Goal: Task Accomplishment & Management: Manage account settings

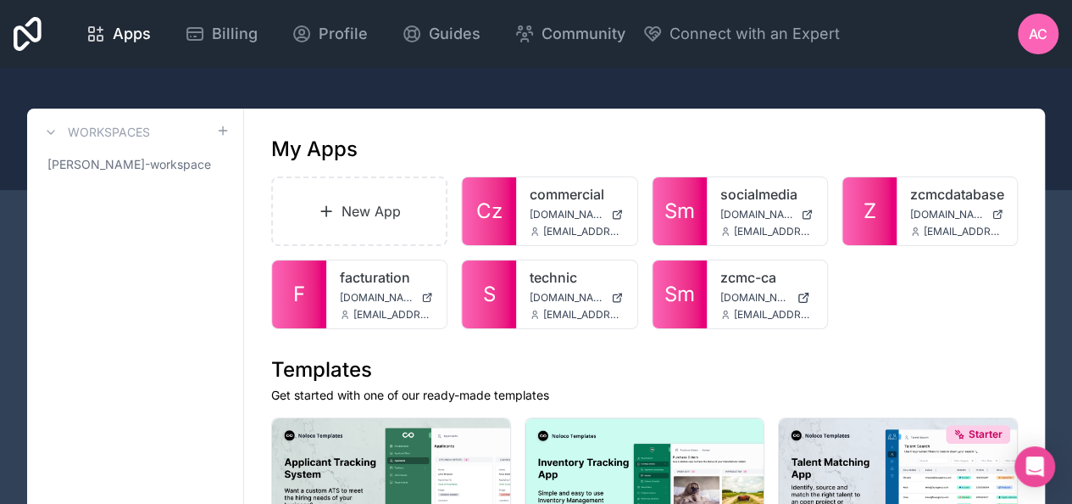
click at [939, 219] on span "[DOMAIN_NAME]" at bounding box center [947, 215] width 75 height 14
click at [0, 0] on icon at bounding box center [0, 0] width 0 height 0
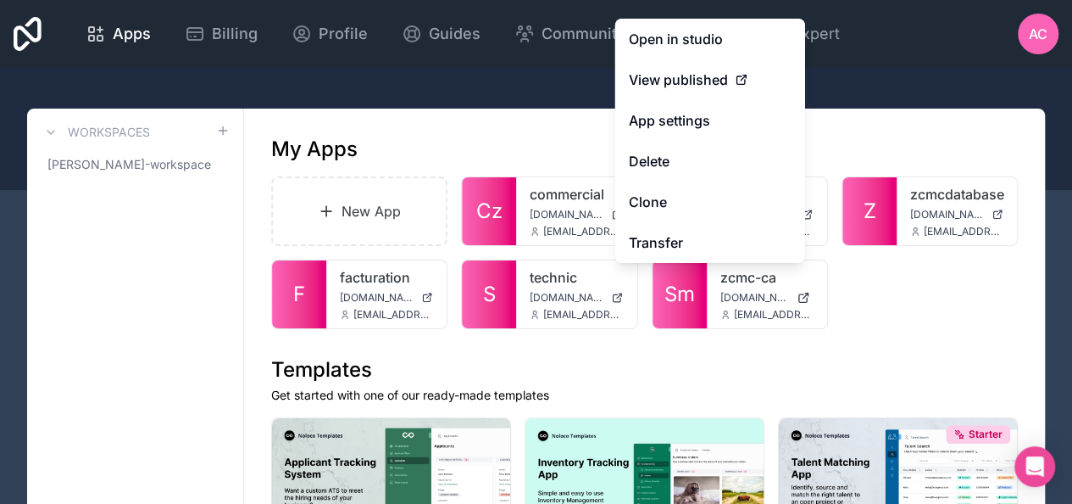
click at [688, 166] on button "Delete" at bounding box center [710, 161] width 190 height 41
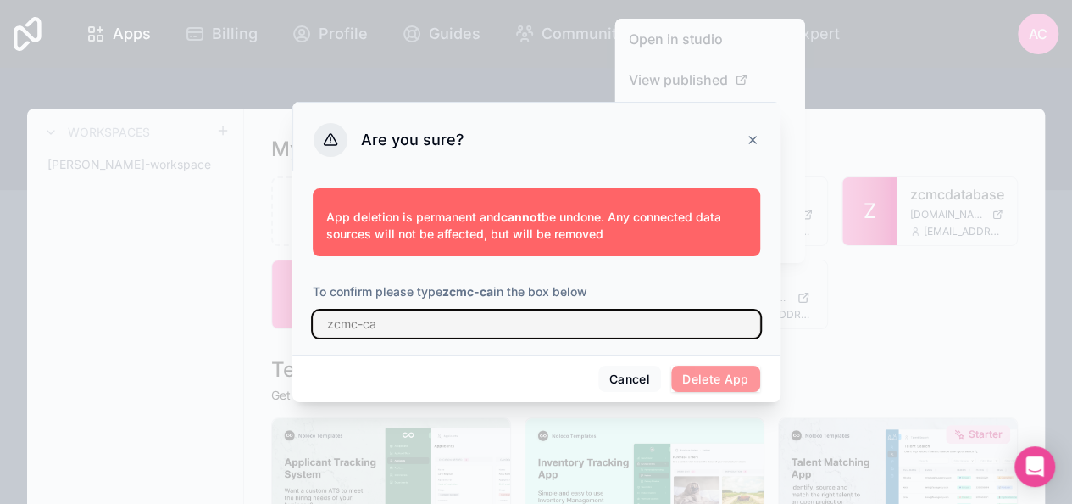
click at [573, 325] on input "text" at bounding box center [537, 323] width 448 height 27
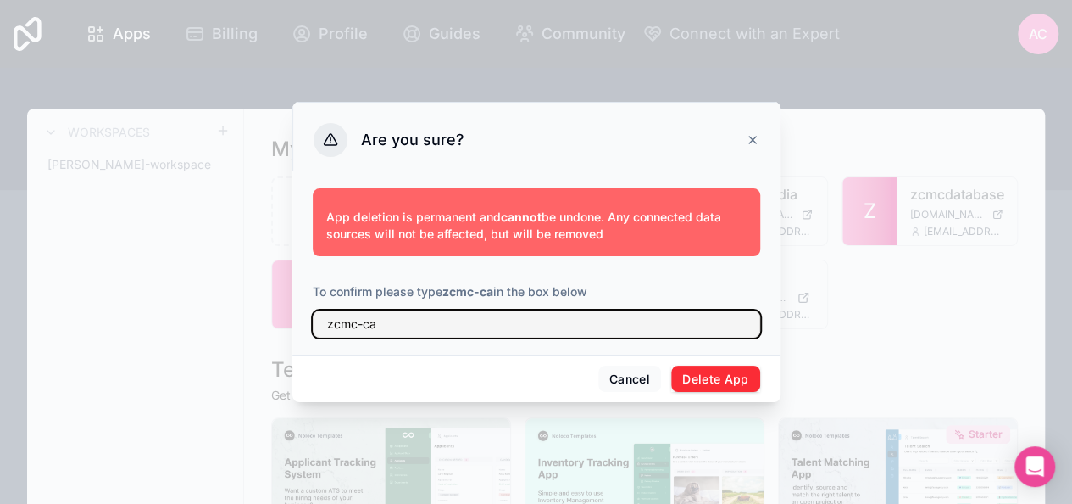
type input "zcmc-ca"
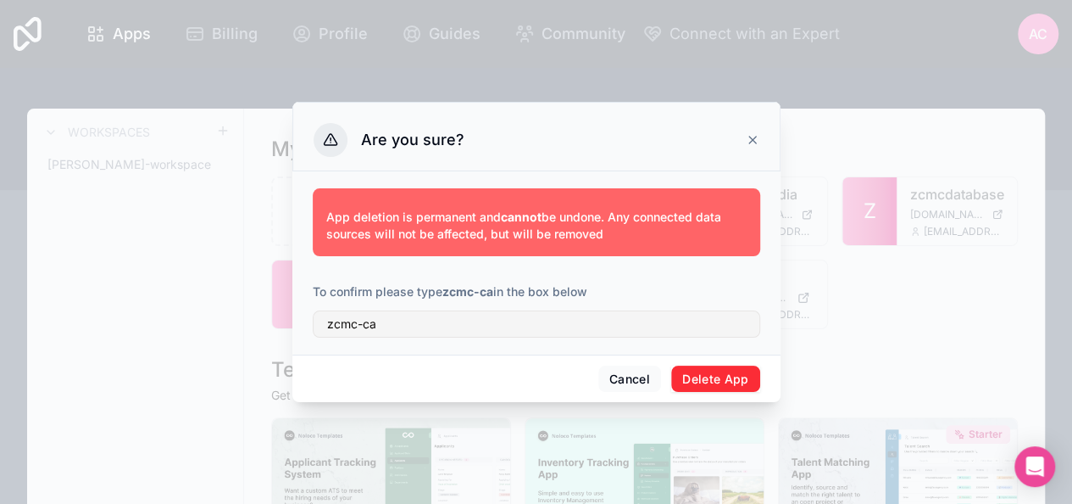
click at [712, 375] on button "Delete App" at bounding box center [715, 378] width 89 height 27
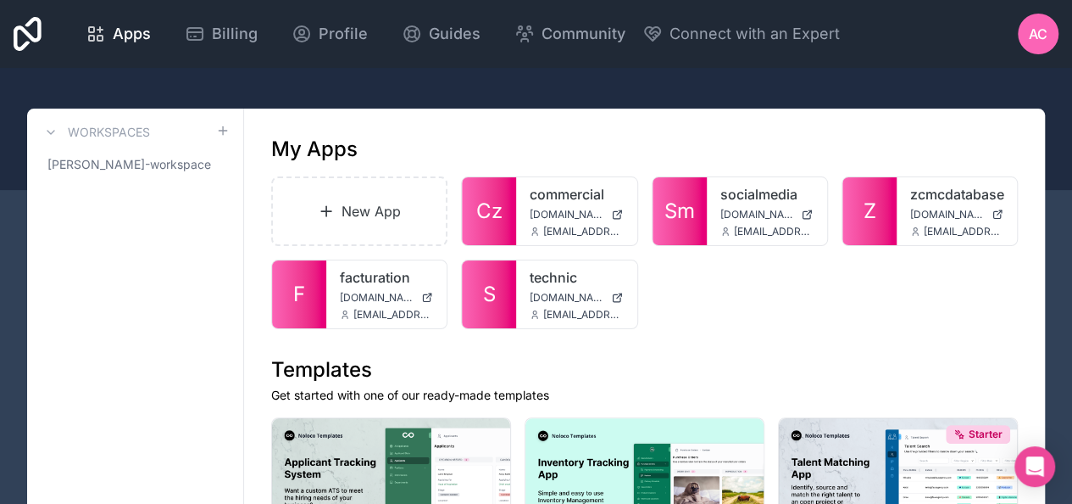
click at [1034, 47] on div "AC" at bounding box center [1038, 34] width 41 height 41
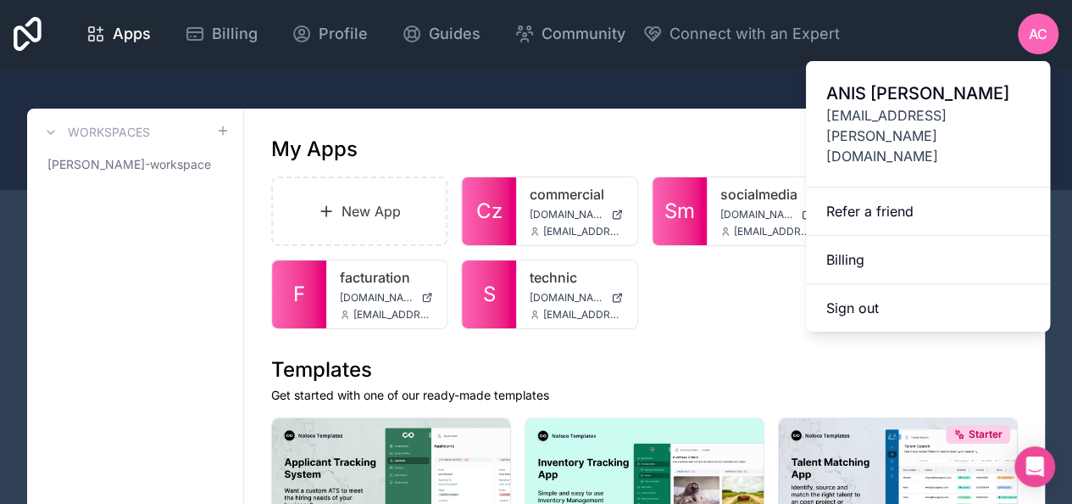
click at [885, 284] on button "Sign out" at bounding box center [928, 307] width 244 height 47
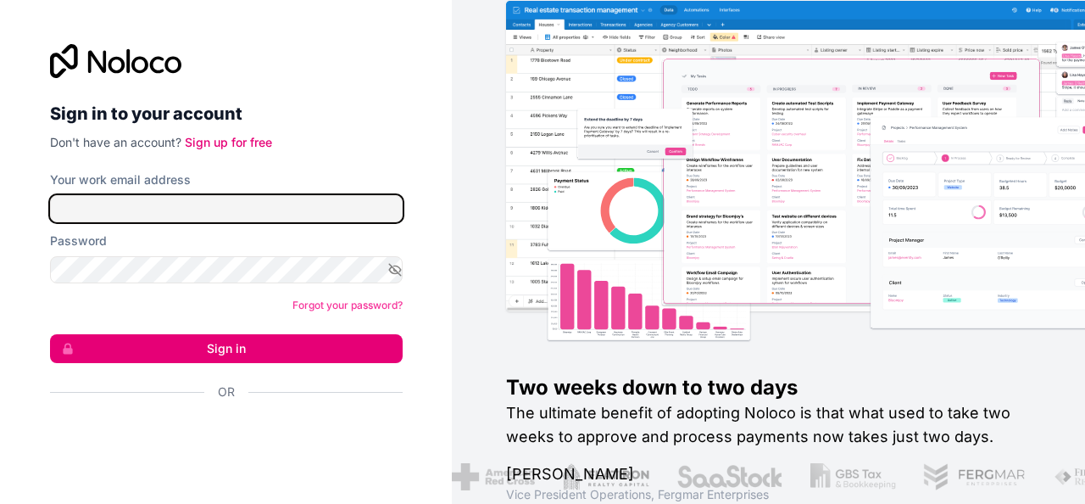
click at [296, 202] on input "Your work email address" at bounding box center [226, 208] width 353 height 27
type input "[EMAIL_ADDRESS][DOMAIN_NAME]"
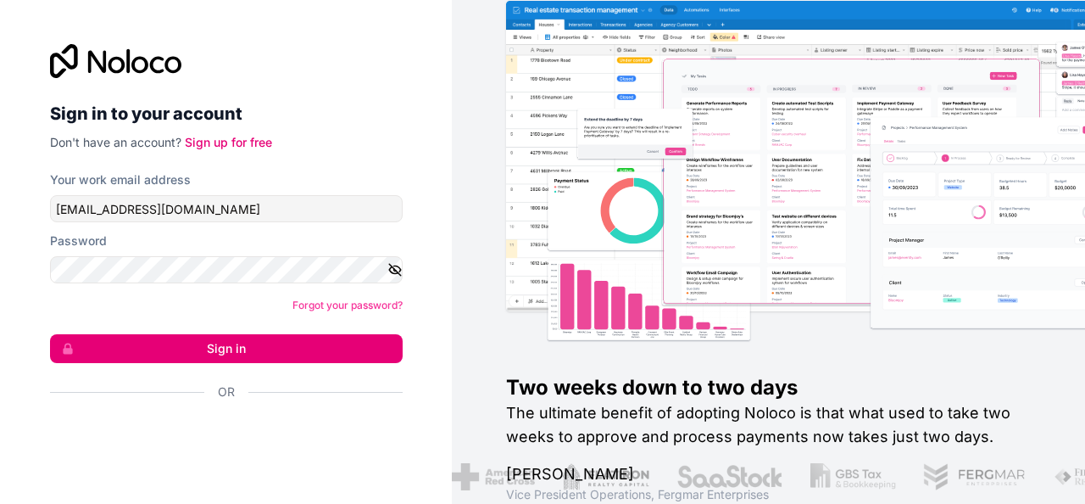
click at [395, 273] on icon "button" at bounding box center [395, 269] width 12 height 8
click at [282, 351] on button "Sign in" at bounding box center [226, 348] width 353 height 29
